Goal: Browse casually: Explore the website without a specific task or goal

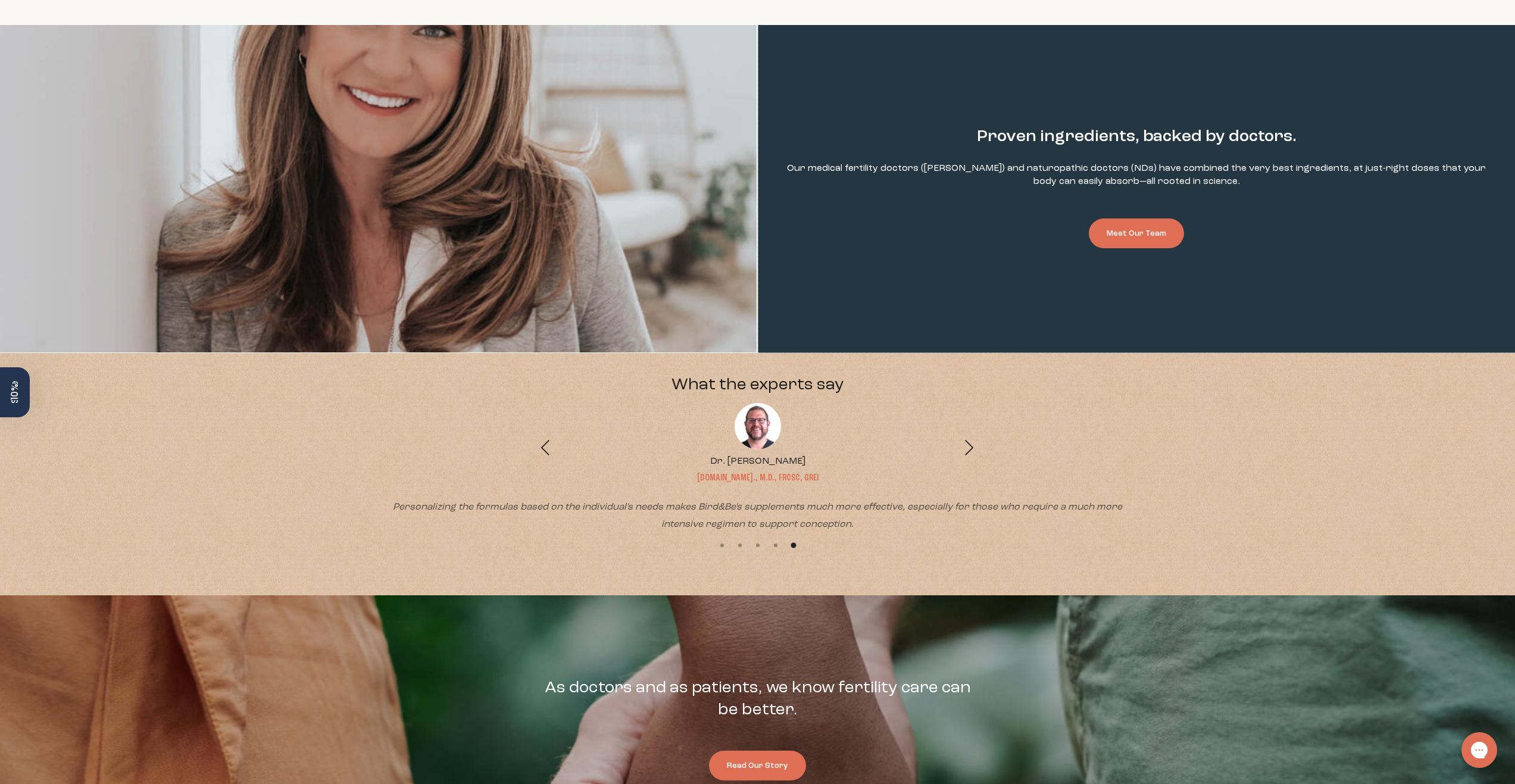
scroll to position [2823, 0]
